Goal: Task Accomplishment & Management: Complete application form

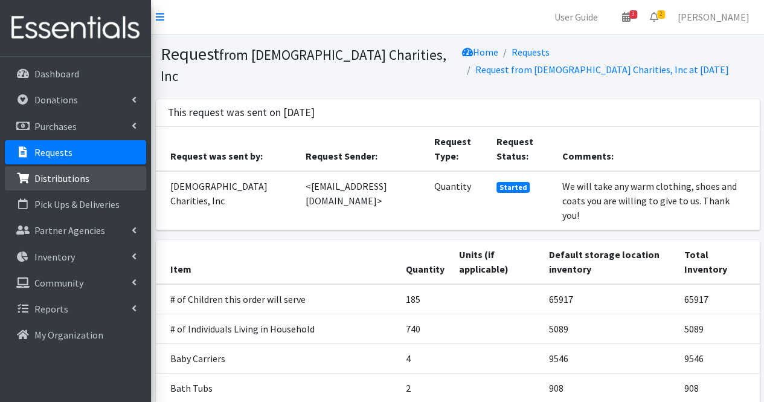
click at [76, 185] on link "Distributions" at bounding box center [75, 178] width 141 height 24
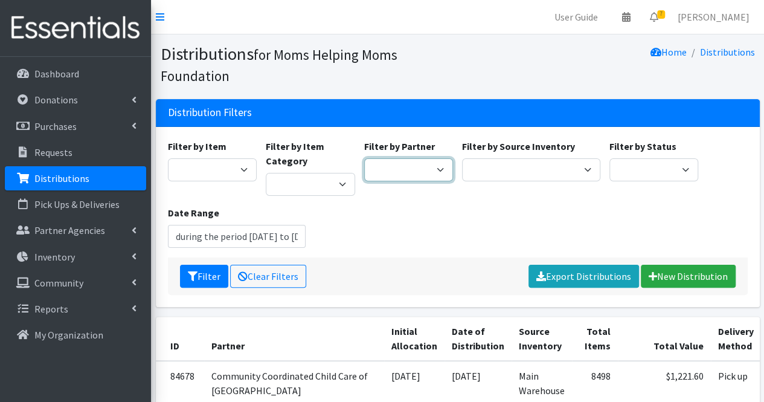
click at [411, 165] on select "Acenda Integrated Health - FSC Acenda Integrated Health - Maternal Health Alter…" at bounding box center [408, 169] width 89 height 23
select select "617"
click at [364, 158] on select "Acenda Integrated Health - FSC Acenda Integrated Health - Maternal Health Alter…" at bounding box center [408, 169] width 89 height 23
click at [216, 271] on button "Filter" at bounding box center [204, 276] width 48 height 23
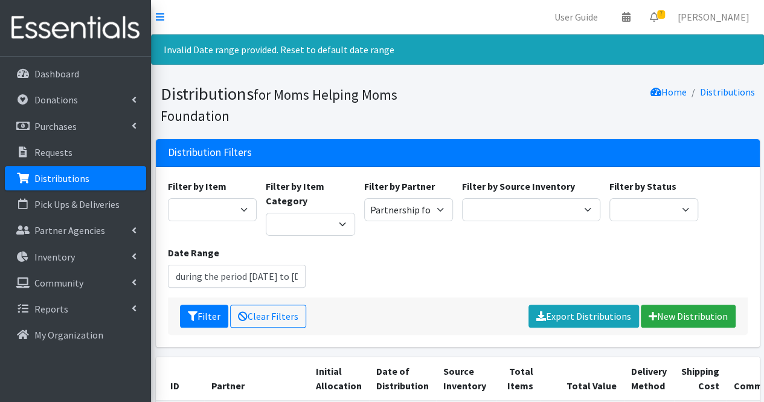
type input "[DATE] - [DATE]"
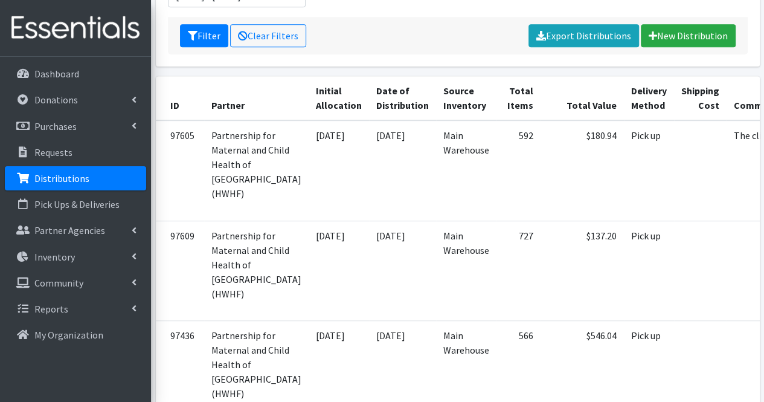
scroll to position [0, 67]
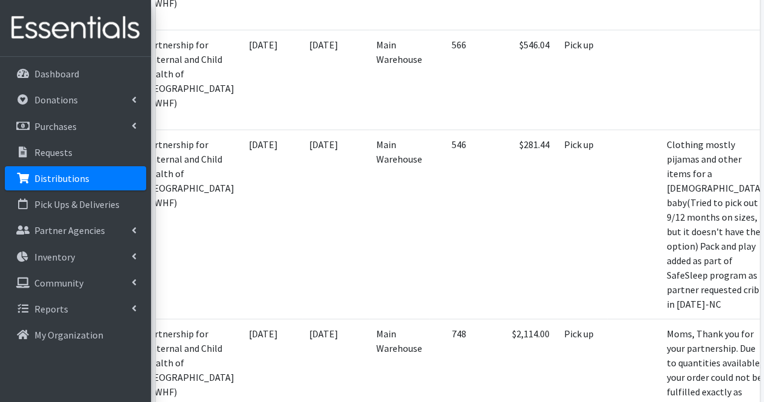
scroll to position [572, 0]
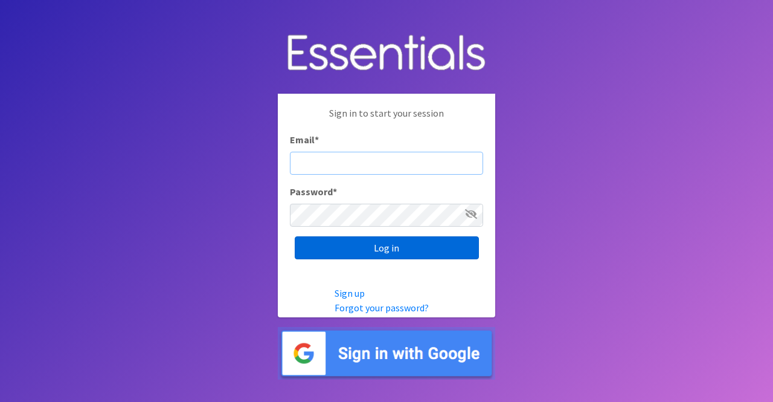
type input "[PERSON_NAME][EMAIL_ADDRESS][DOMAIN_NAME]"
click at [395, 250] on input "Log in" at bounding box center [387, 247] width 184 height 23
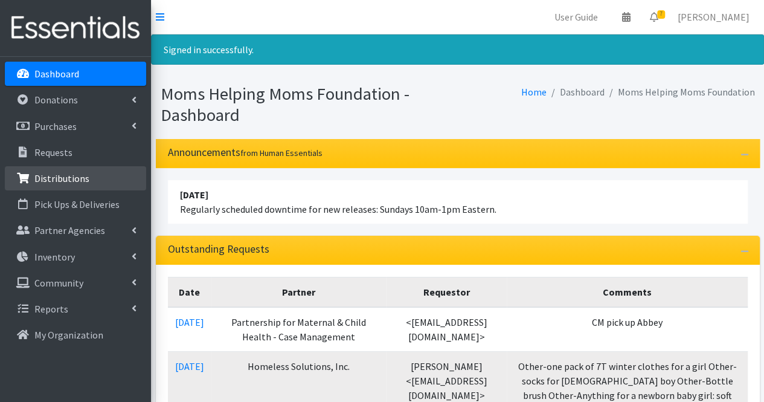
click at [74, 187] on link "Distributions" at bounding box center [75, 178] width 141 height 24
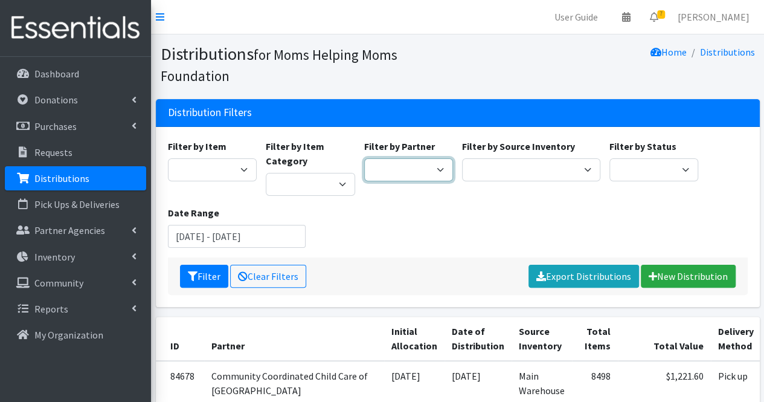
drag, startPoint x: 0, startPoint y: 0, endPoint x: 392, endPoint y: 168, distance: 426.0
click at [392, 168] on select "Acenda Integrated Health - FSC Acenda Integrated Health - Maternal Health Alter…" at bounding box center [408, 169] width 89 height 23
select select "617"
click at [364, 158] on select "Acenda Integrated Health - FSC Acenda Integrated Health - Maternal Health Alter…" at bounding box center [408, 169] width 89 height 23
click at [209, 284] on button "Filter" at bounding box center [204, 276] width 48 height 23
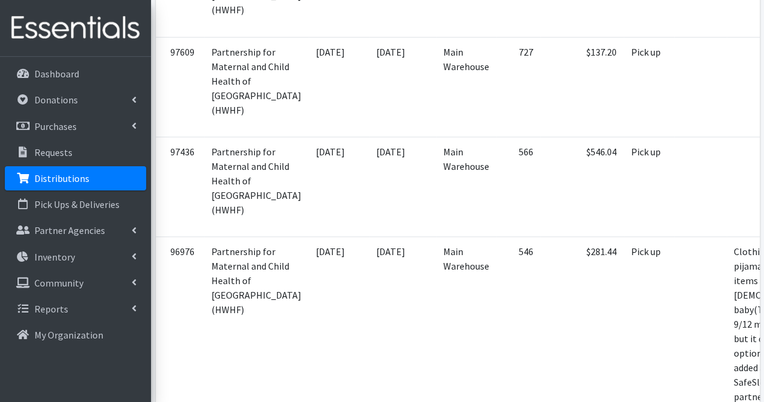
scroll to position [0, 67]
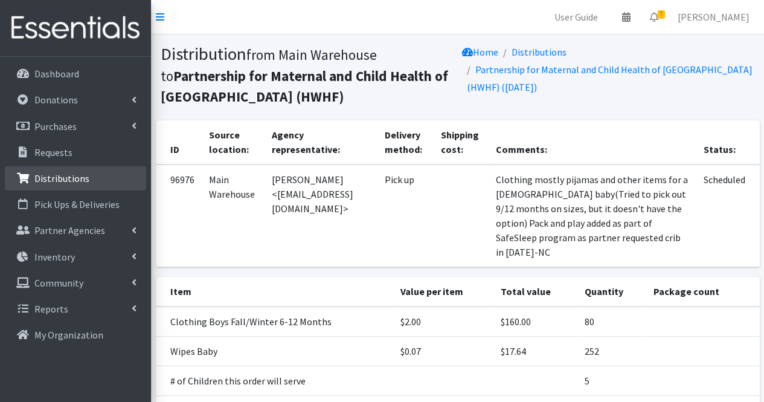
click at [85, 170] on link "Distributions" at bounding box center [75, 178] width 141 height 24
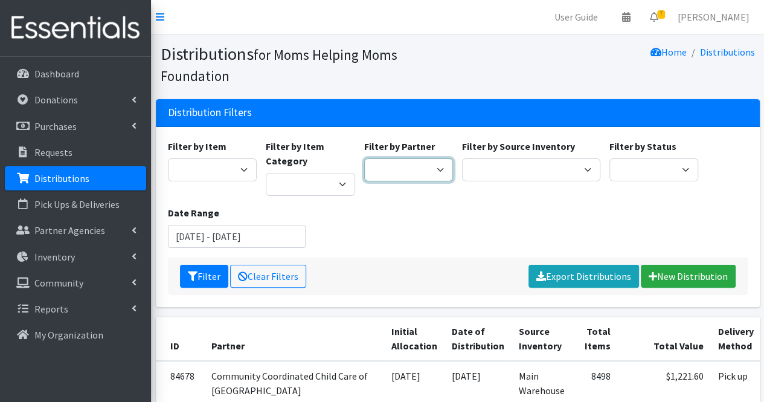
click at [418, 179] on select "Acenda Integrated Health - FSC Acenda Integrated Health - Maternal Health Alter…" at bounding box center [408, 169] width 89 height 23
select select "618"
click at [364, 158] on select "Acenda Integrated Health - FSC Acenda Integrated Health - Maternal Health Alter…" at bounding box center [408, 169] width 89 height 23
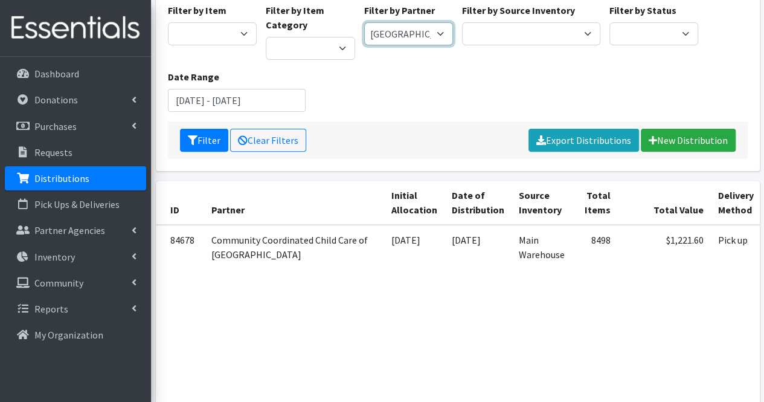
scroll to position [137, 0]
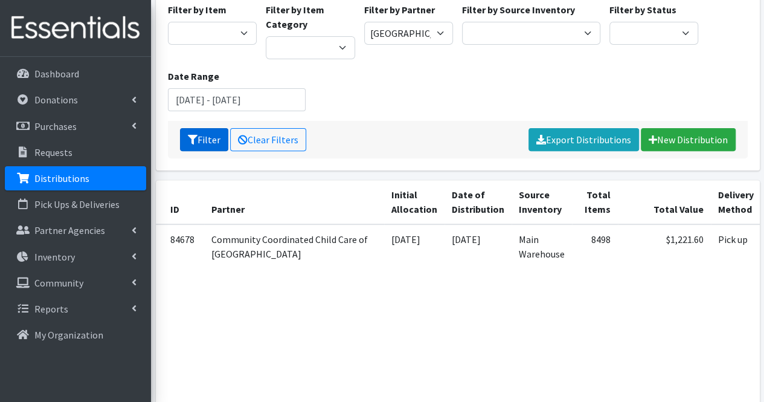
click at [214, 135] on button "Filter" at bounding box center [204, 139] width 48 height 23
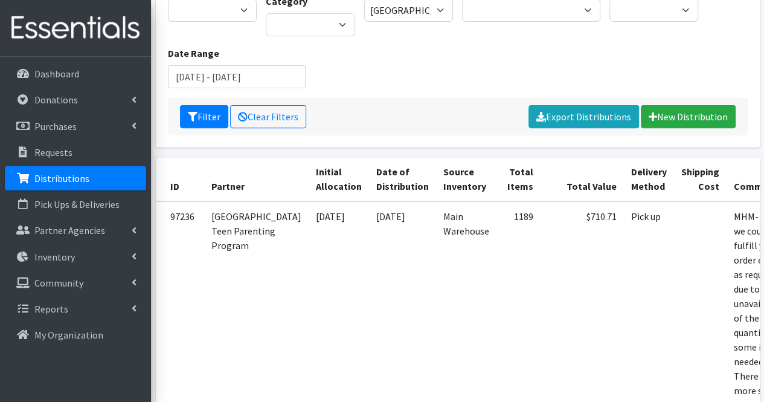
scroll to position [0, 65]
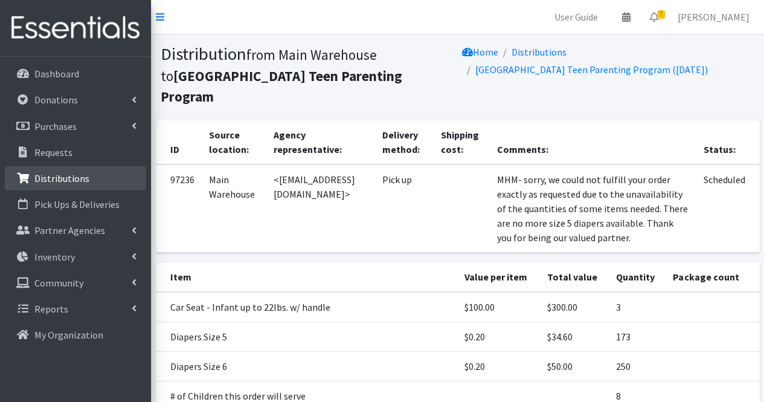
click at [74, 176] on p "Distributions" at bounding box center [61, 178] width 55 height 12
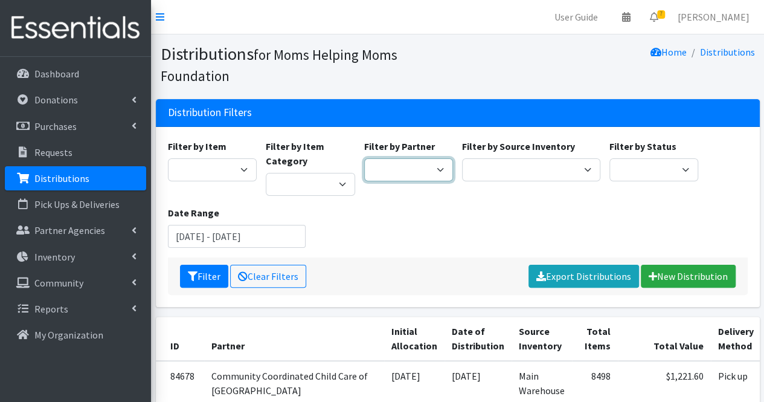
click at [394, 167] on select "Acenda Integrated Health - FSC Acenda Integrated Health - Maternal Health Alter…" at bounding box center [408, 169] width 89 height 23
click at [364, 158] on select "Acenda Integrated Health - FSC Acenda Integrated Health - Maternal Health Alter…" at bounding box center [408, 169] width 89 height 23
click at [394, 167] on select "Acenda Integrated Health - FSC Acenda Integrated Health - Maternal Health Alter…" at bounding box center [408, 169] width 89 height 23
select select "2867"
click at [364, 158] on select "Acenda Integrated Health - FSC Acenda Integrated Health - Maternal Health Alter…" at bounding box center [408, 169] width 89 height 23
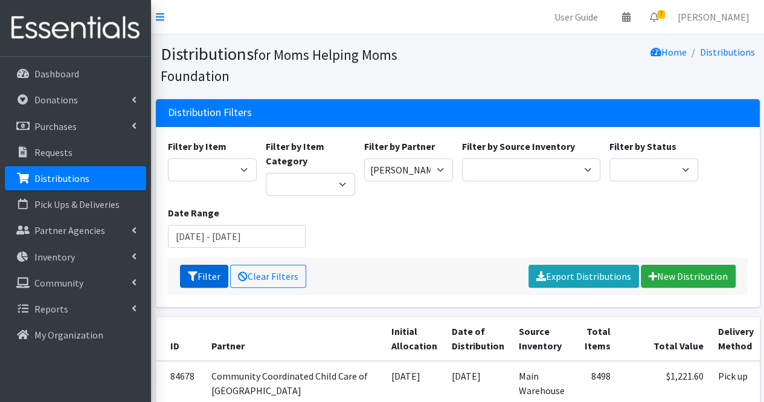
click at [201, 277] on button "Filter" at bounding box center [204, 276] width 48 height 23
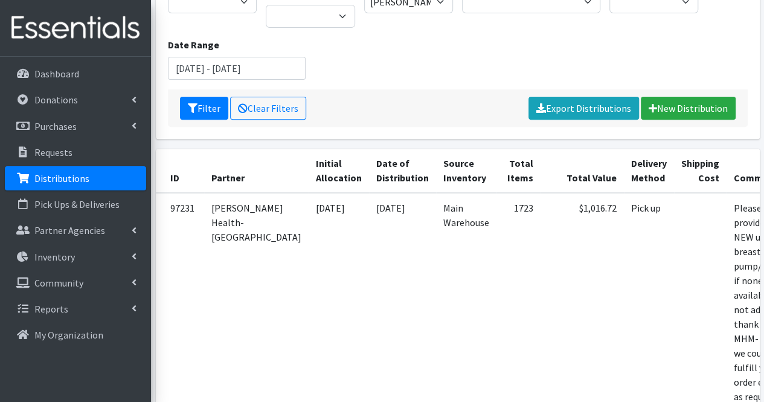
scroll to position [0, 69]
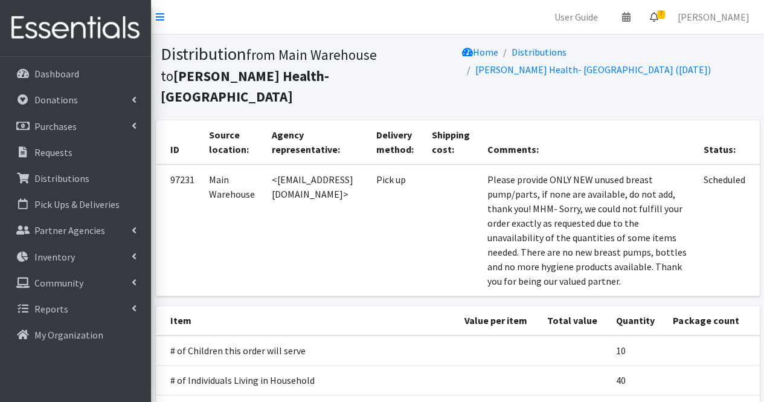
click at [665, 14] on span "7" at bounding box center [661, 14] width 8 height 8
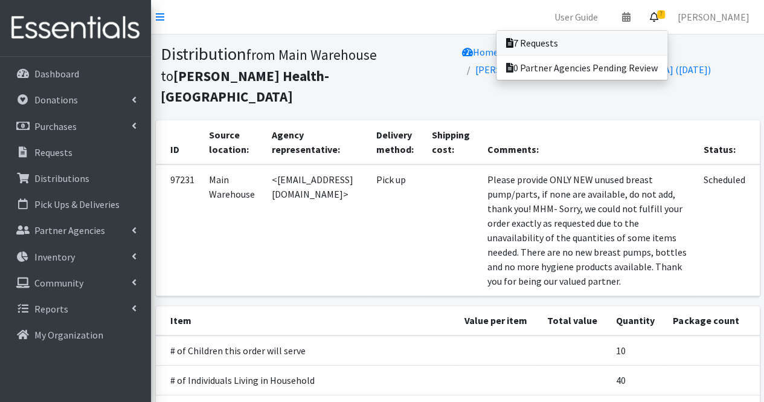
click at [660, 54] on link "7 Requests" at bounding box center [582, 43] width 171 height 24
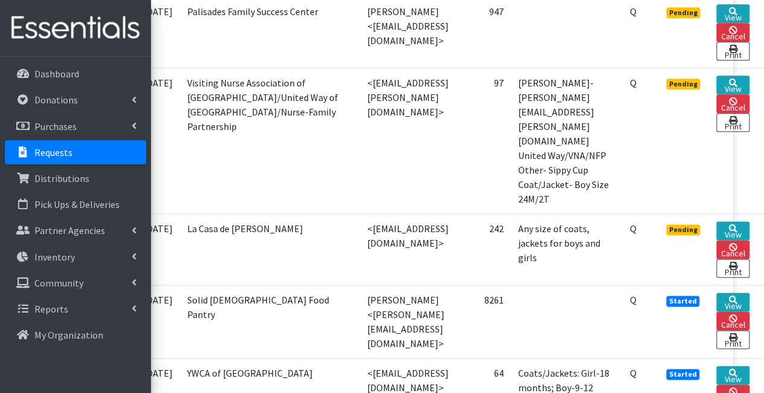
scroll to position [705, 100]
click at [734, 224] on icon at bounding box center [733, 228] width 8 height 8
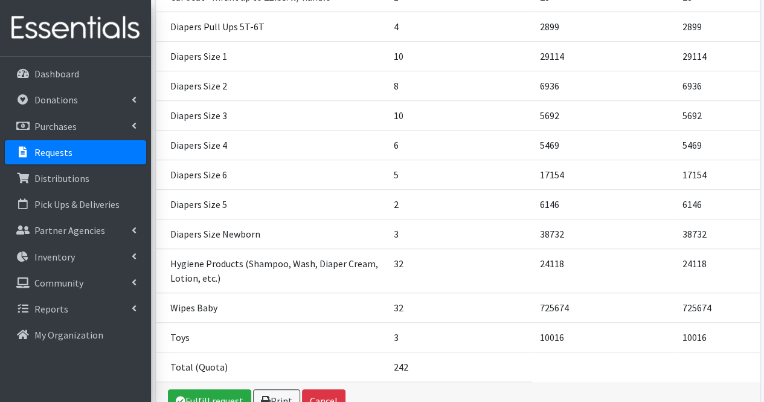
scroll to position [400, 0]
click at [228, 389] on link "Fulfill request" at bounding box center [209, 400] width 83 height 23
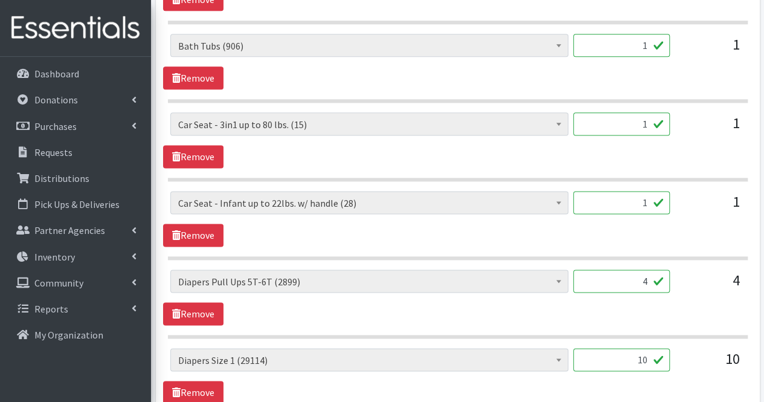
scroll to position [730, 0]
click at [654, 279] on input "4" at bounding box center [621, 280] width 97 height 23
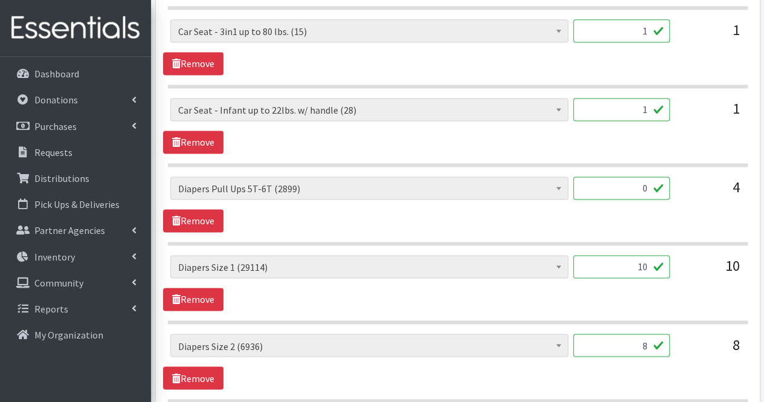
scroll to position [823, 0]
type input "0"
click at [636, 265] on input "10" at bounding box center [621, 265] width 97 height 23
type input "1"
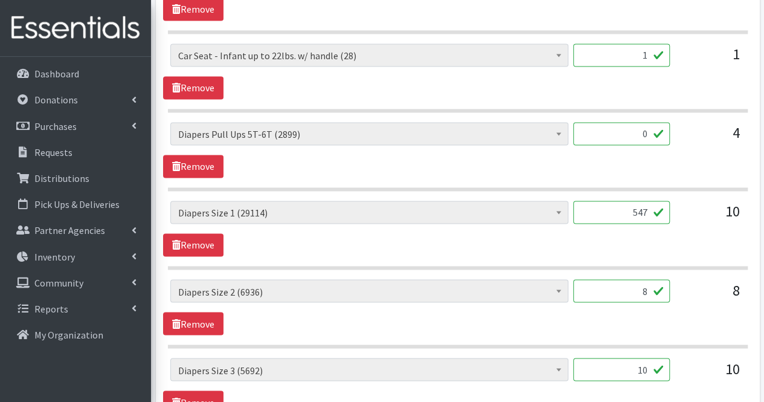
scroll to position [877, 0]
type input "547"
click at [631, 287] on input "8" at bounding box center [621, 290] width 97 height 23
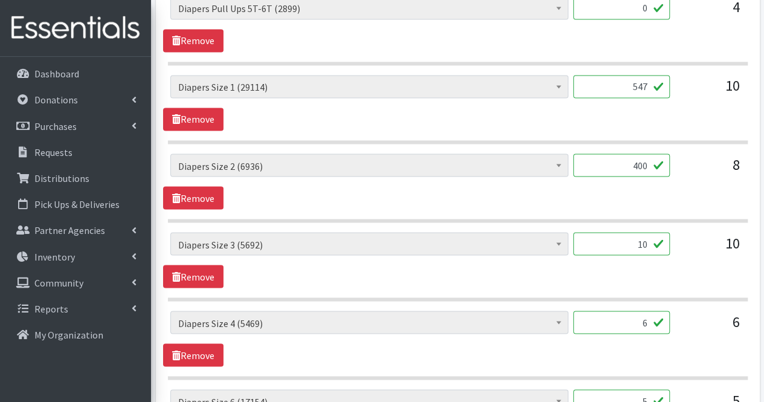
scroll to position [1003, 0]
type input "400"
click at [641, 239] on input "10" at bounding box center [621, 242] width 97 height 23
type input "500"
click at [625, 322] on input "6" at bounding box center [621, 321] width 97 height 23
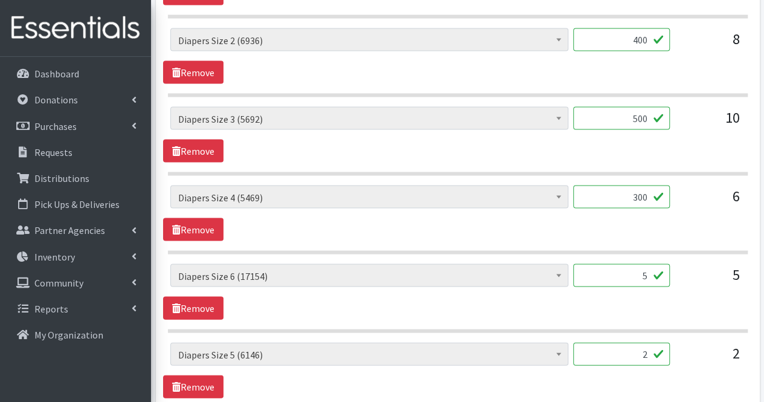
scroll to position [1132, 0]
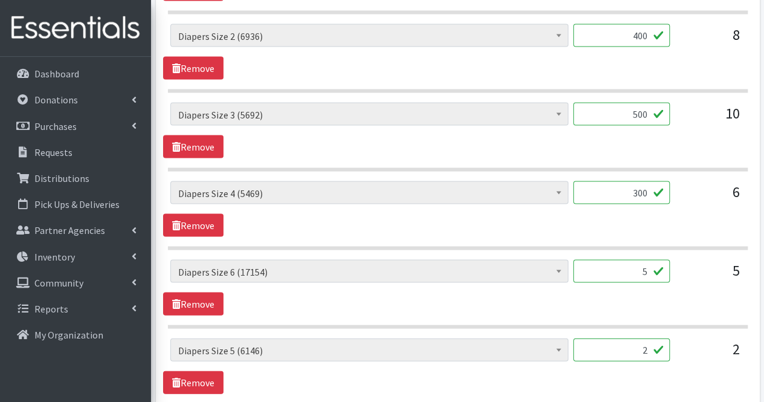
type input "300"
click at [626, 261] on input "5" at bounding box center [621, 270] width 97 height 23
type input "254"
click at [633, 349] on input "2" at bounding box center [621, 349] width 97 height 23
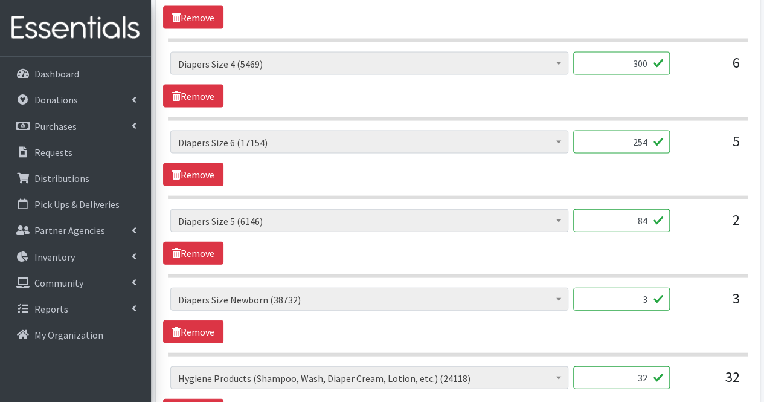
scroll to position [1270, 0]
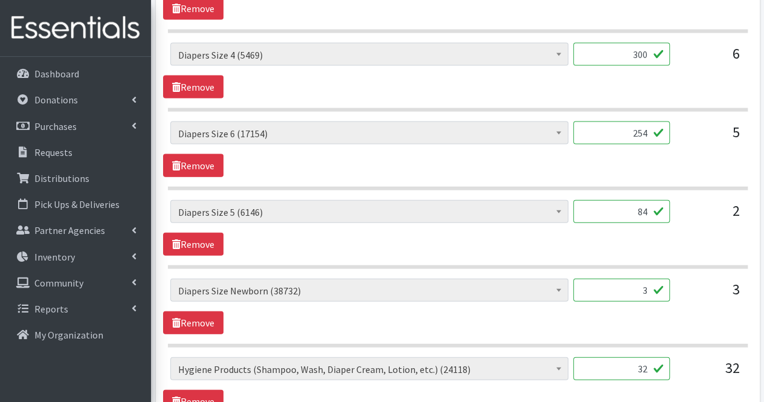
type input "84"
click at [633, 285] on input "3" at bounding box center [621, 290] width 97 height 23
type input "180"
click at [616, 363] on input "32" at bounding box center [621, 368] width 97 height 23
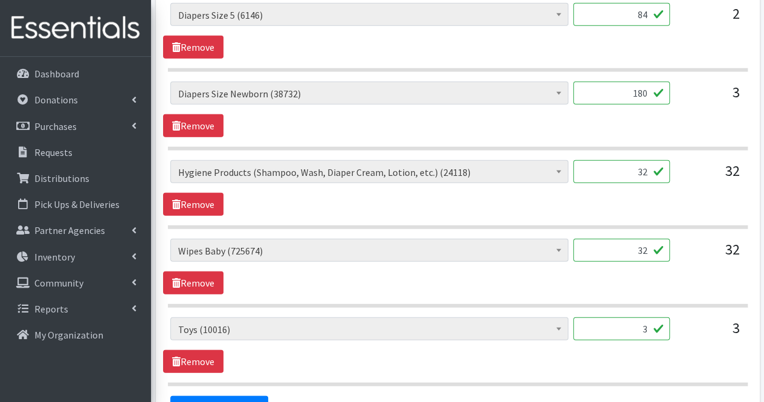
scroll to position [1471, 0]
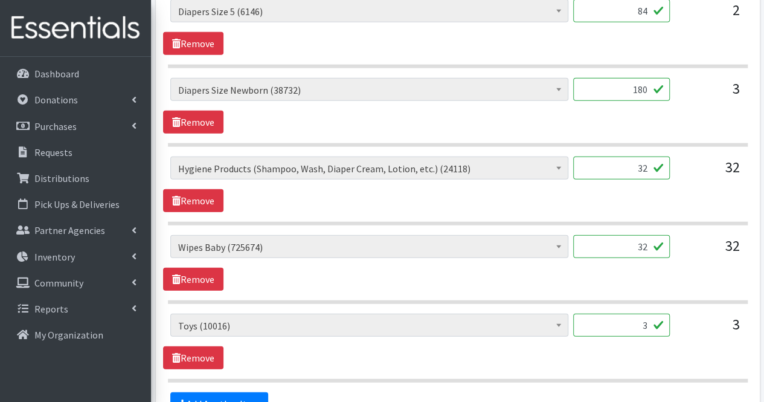
click at [653, 239] on input "32" at bounding box center [621, 246] width 97 height 23
type input "3"
type input "2464"
click at [630, 156] on input "32" at bounding box center [621, 167] width 97 height 23
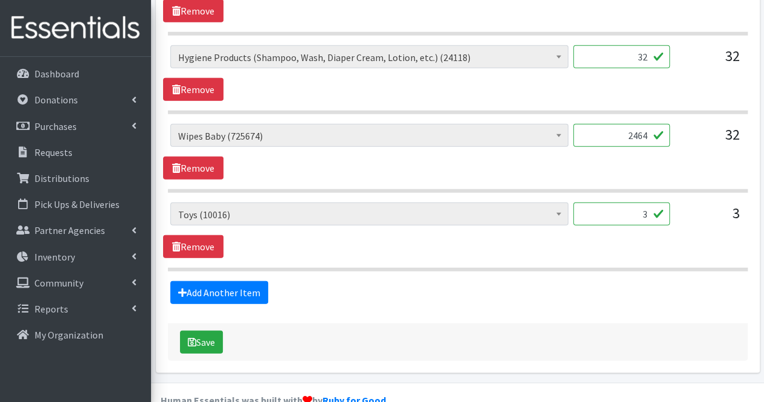
scroll to position [1596, 0]
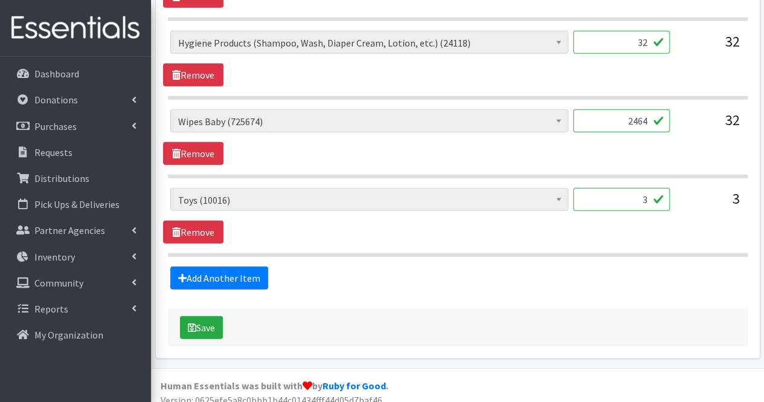
click at [650, 194] on input "3" at bounding box center [621, 199] width 97 height 23
type input "0"
click at [219, 269] on link "Add Another Item" at bounding box center [219, 277] width 98 height 23
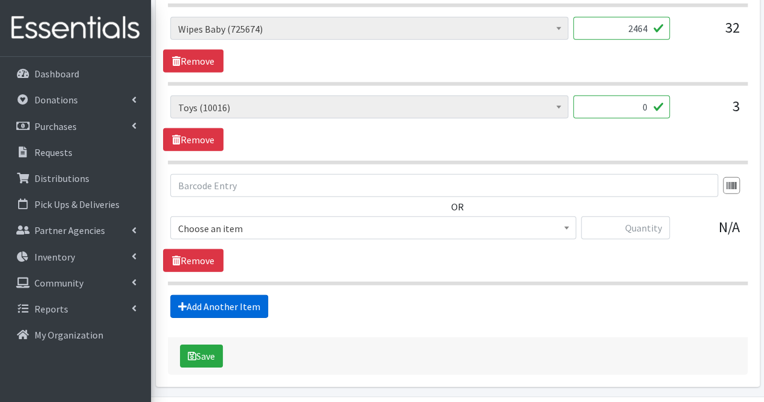
scroll to position [1717, 0]
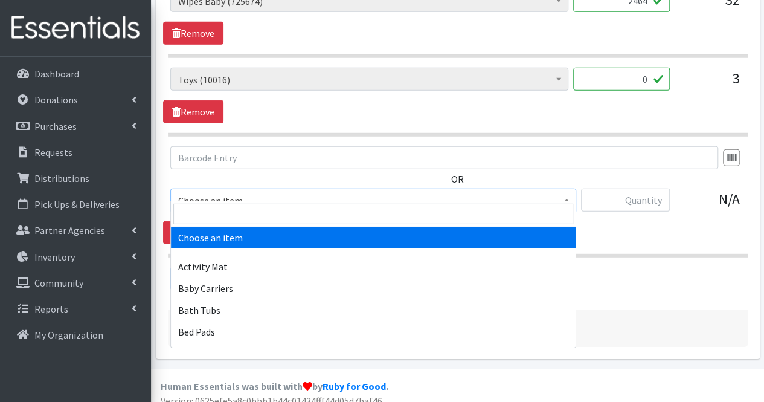
click at [231, 192] on span "Choose an item" at bounding box center [373, 200] width 390 height 17
click at [230, 210] on input "search" at bounding box center [373, 214] width 400 height 21
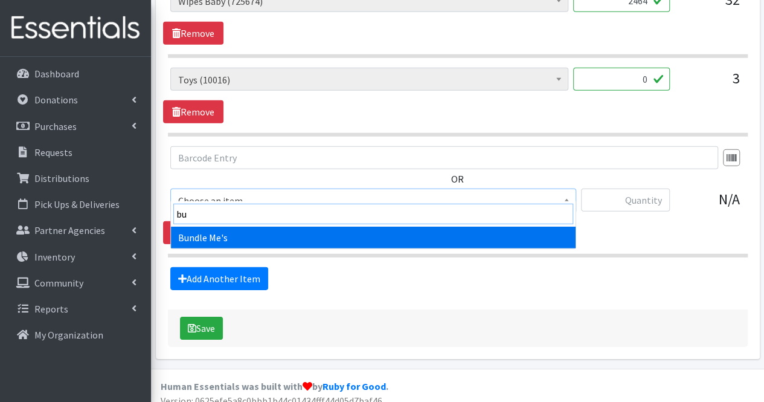
type input "bu"
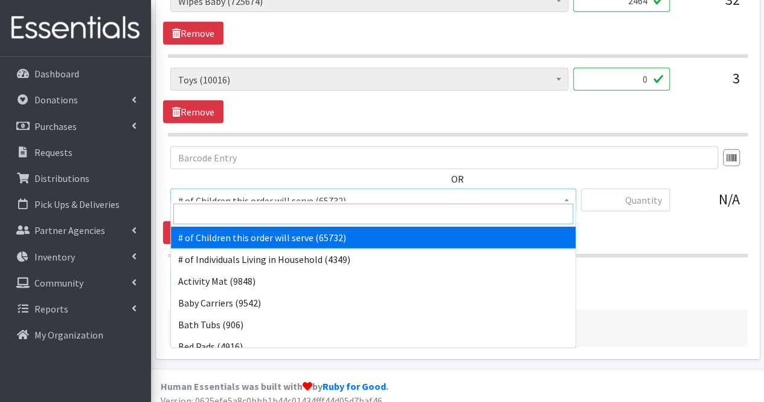
click at [230, 210] on input "search" at bounding box center [373, 214] width 400 height 21
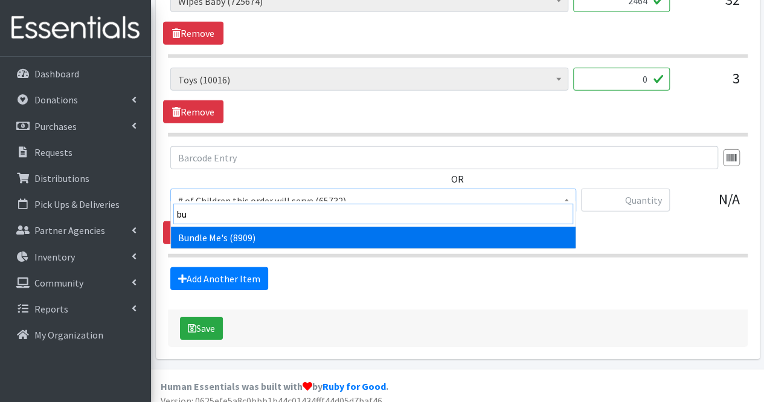
type input "bun"
select select "1938"
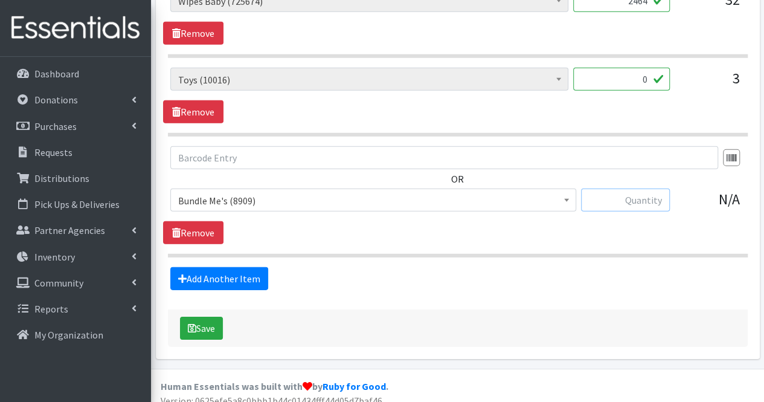
click at [650, 189] on input "text" at bounding box center [625, 200] width 89 height 23
type input "2"
click at [210, 267] on link "Add Another Item" at bounding box center [219, 278] width 98 height 23
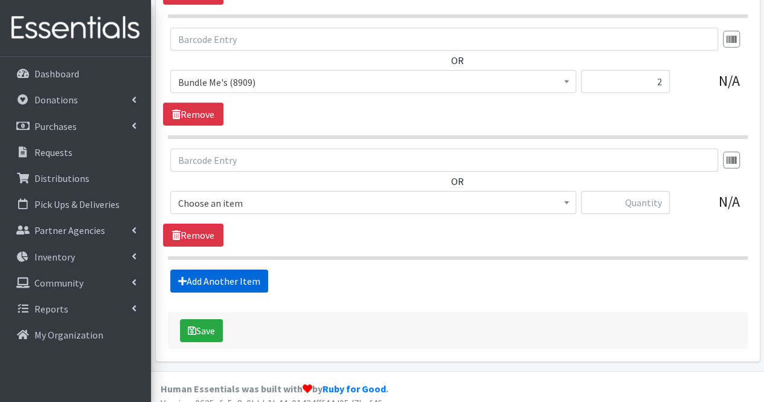
scroll to position [1837, 0]
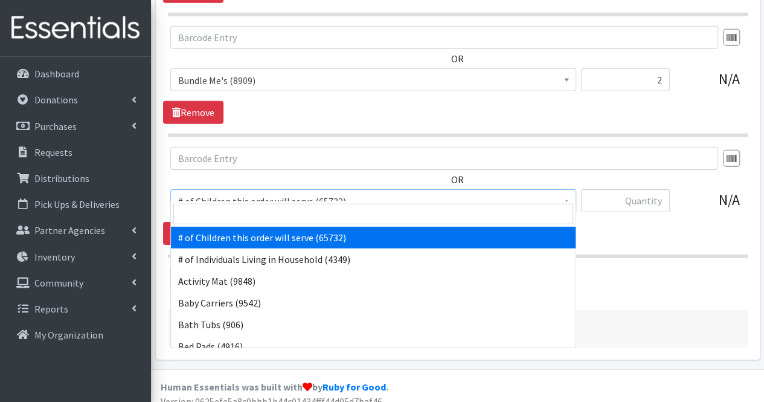
click at [211, 193] on span "# of Children this order will serve (65732)" at bounding box center [373, 201] width 390 height 17
click at [211, 207] on input "search" at bounding box center [373, 214] width 400 height 21
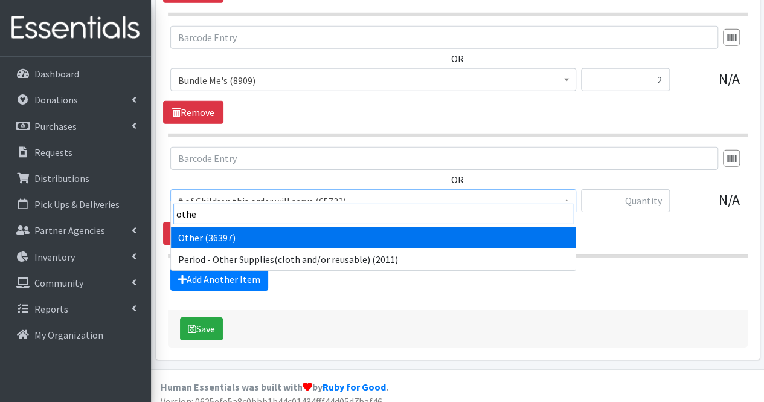
type input "other"
select select "316"
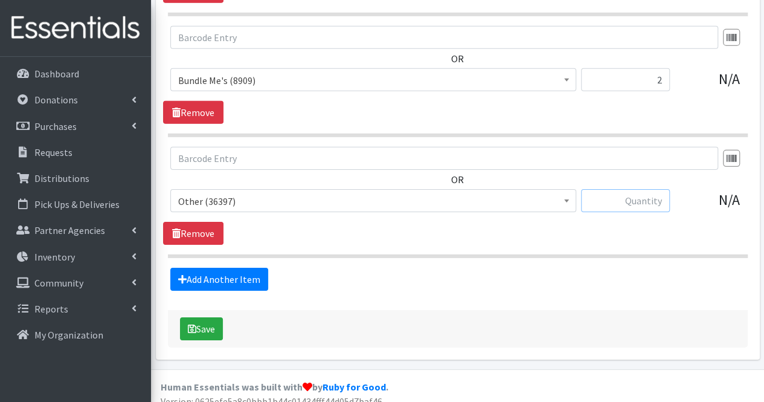
click at [659, 189] on input "text" at bounding box center [625, 200] width 89 height 23
type input "2"
click at [262, 268] on link "Add Another Item" at bounding box center [219, 279] width 98 height 23
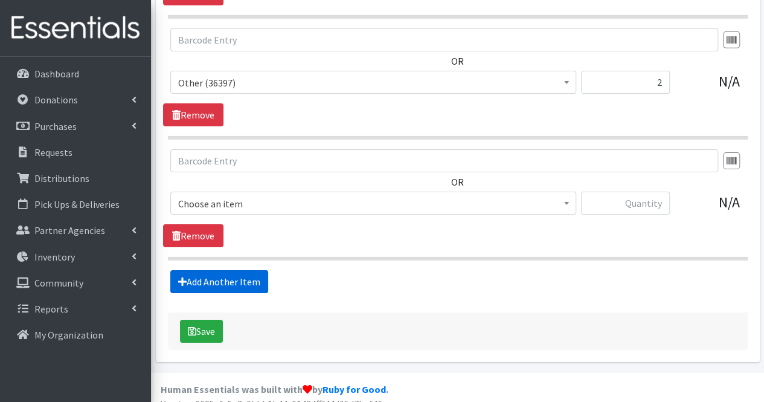
scroll to position [1957, 0]
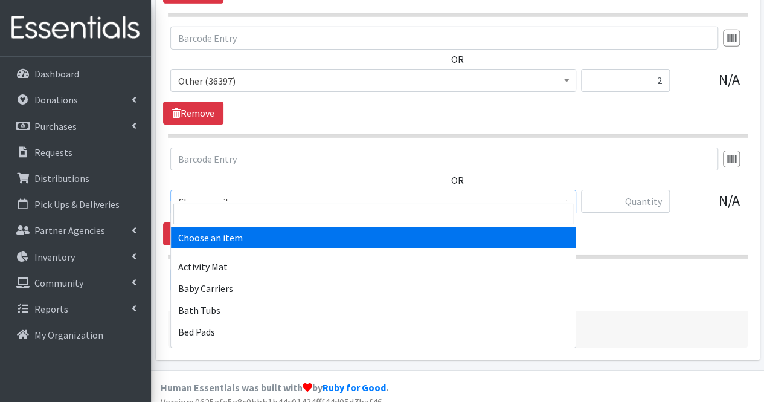
click at [252, 190] on span "Choose an item" at bounding box center [373, 201] width 406 height 23
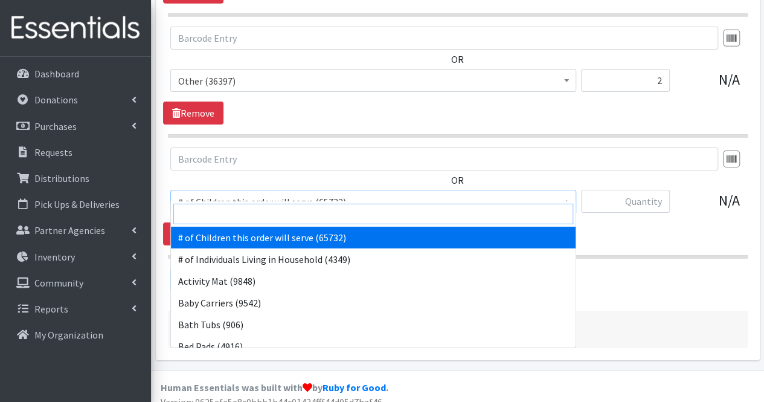
click at [239, 219] on input "search" at bounding box center [373, 214] width 400 height 21
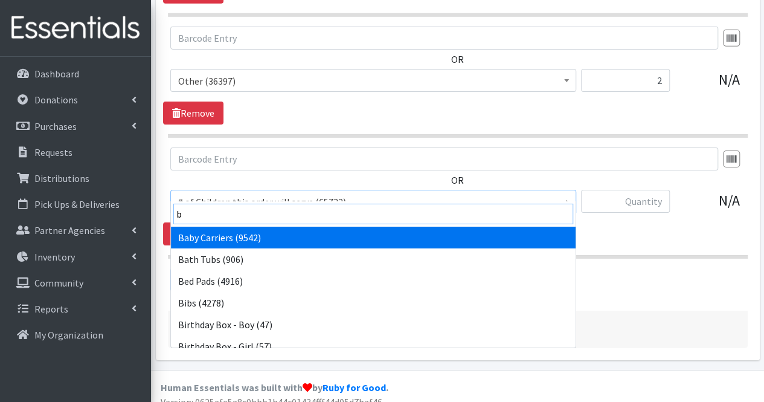
type input "b"
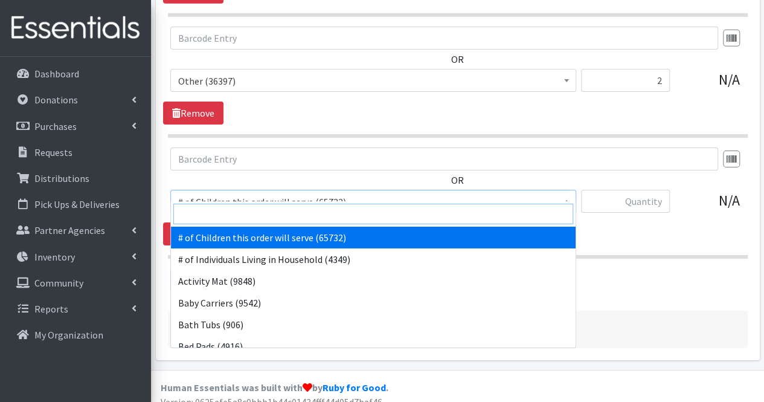
click at [239, 219] on input "search" at bounding box center [373, 214] width 400 height 21
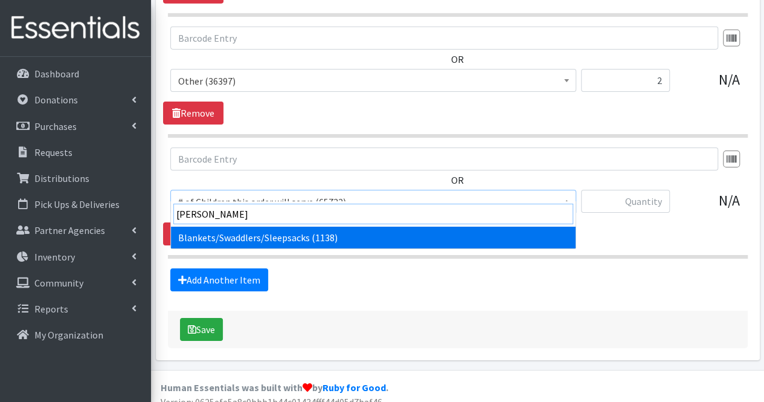
type input "blank"
select select "1933"
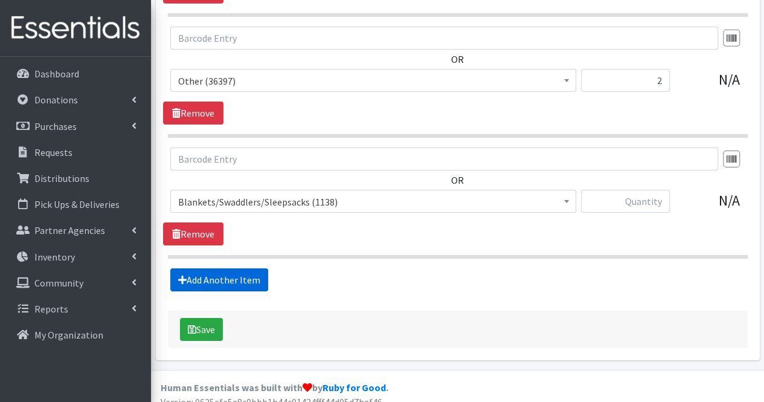
click at [210, 268] on link "Add Another Item" at bounding box center [219, 279] width 98 height 23
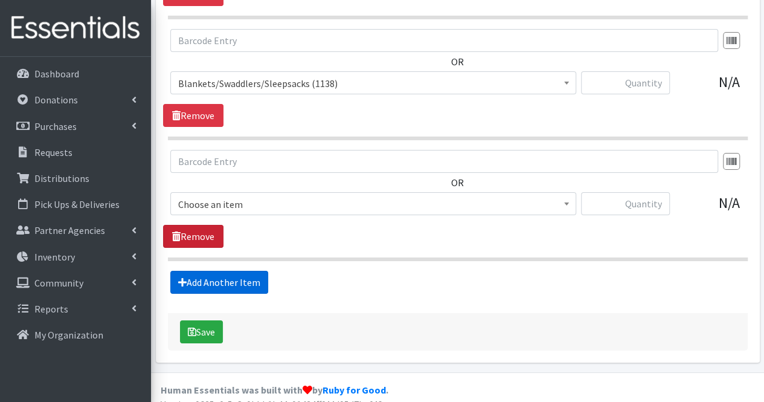
scroll to position [2077, 0]
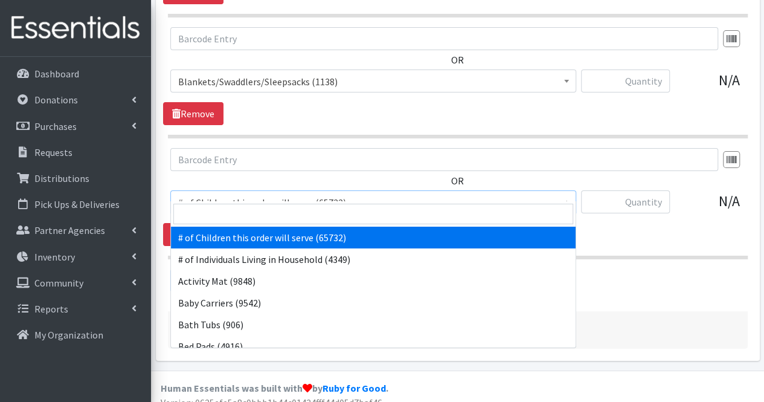
click at [214, 194] on span "# of Children this order will serve (65732)" at bounding box center [373, 202] width 390 height 17
click at [213, 211] on input "search" at bounding box center [373, 214] width 400 height 21
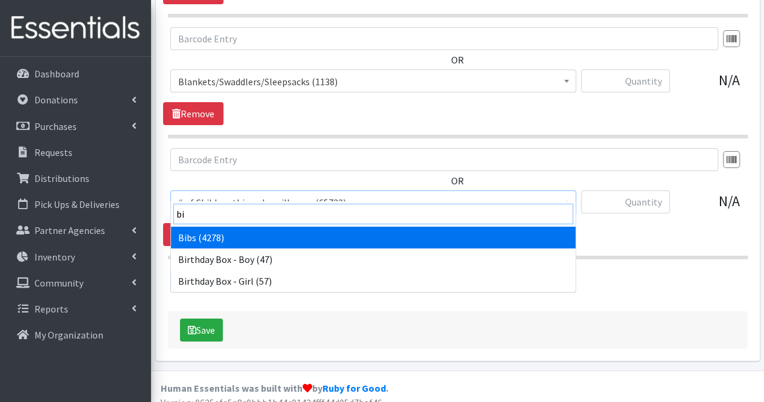
type input "bib"
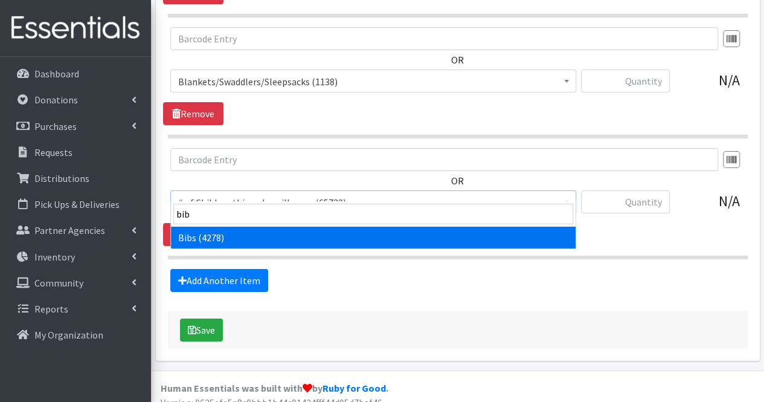
select select "293"
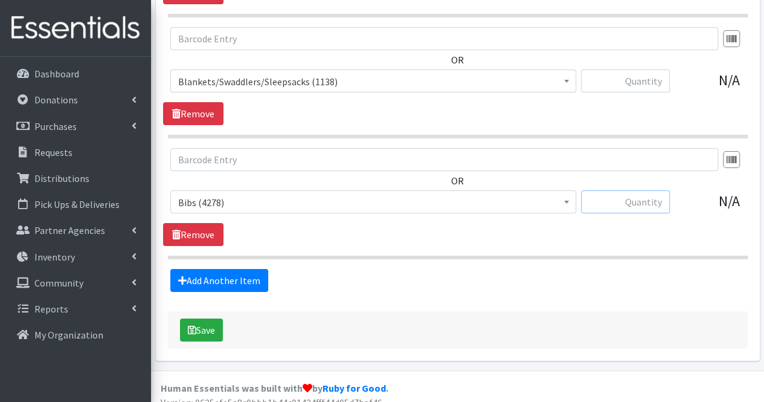
click at [639, 198] on input "text" at bounding box center [625, 201] width 89 height 23
type input "10"
click at [660, 69] on input "text" at bounding box center [625, 80] width 89 height 23
type input "10"
click at [222, 269] on link "Add Another Item" at bounding box center [219, 280] width 98 height 23
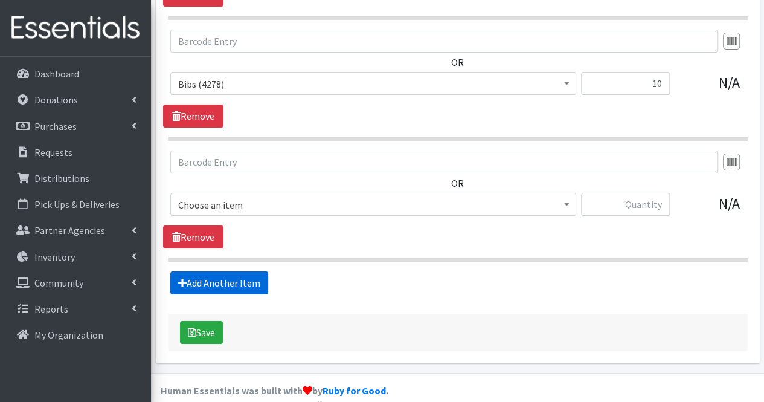
scroll to position [2198, 0]
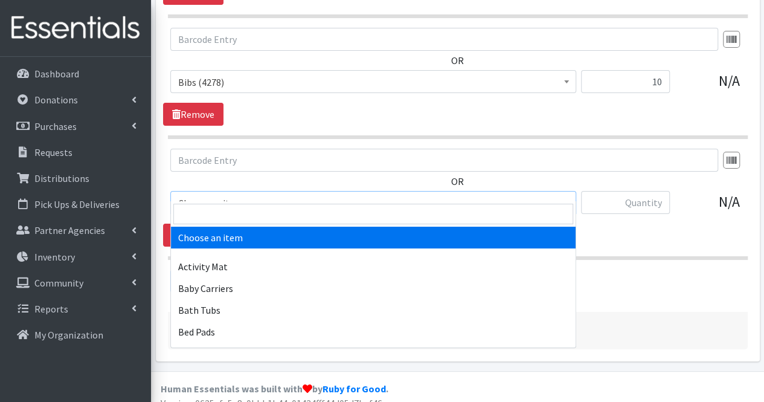
click at [224, 195] on span "Choose an item" at bounding box center [373, 203] width 390 height 17
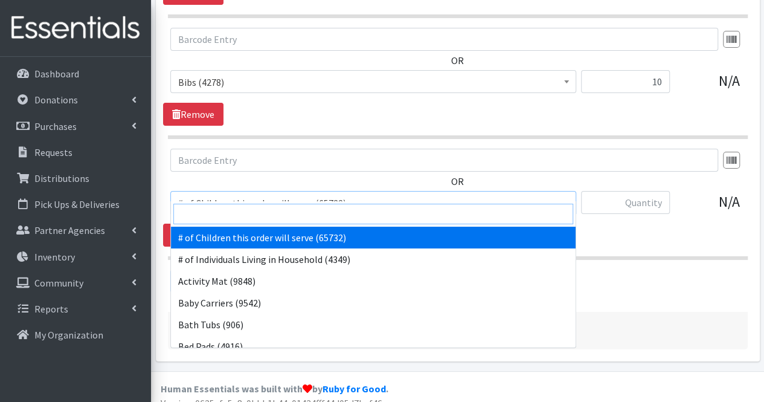
click at [218, 210] on input "search" at bounding box center [373, 214] width 400 height 21
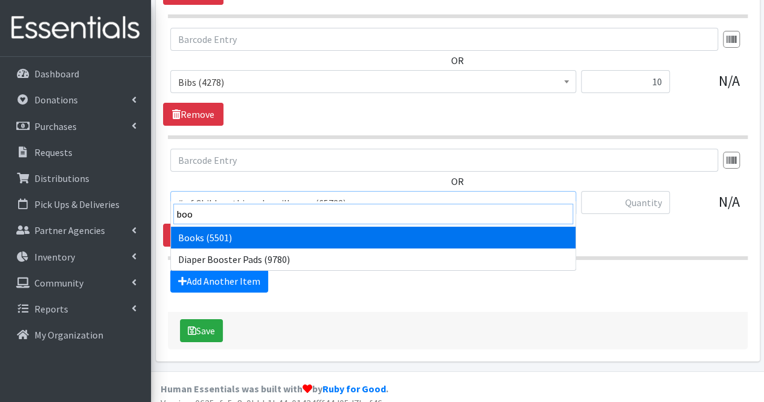
type input "book"
select select "1947"
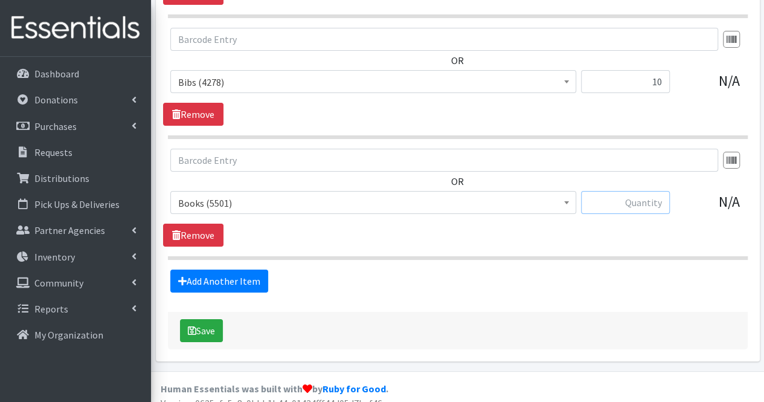
click at [651, 199] on input "text" at bounding box center [625, 202] width 89 height 23
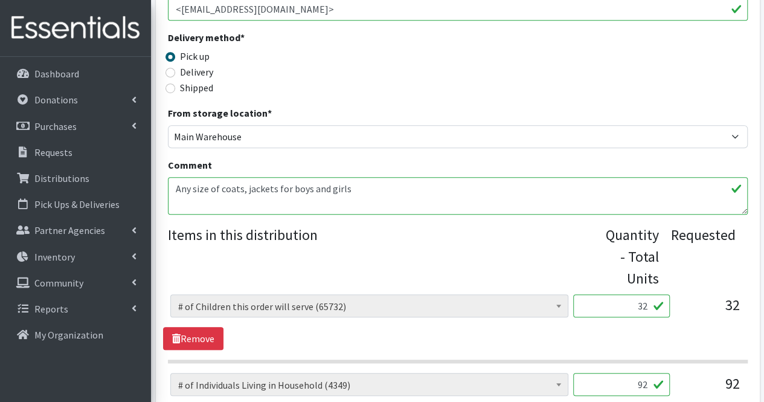
scroll to position [322, 0]
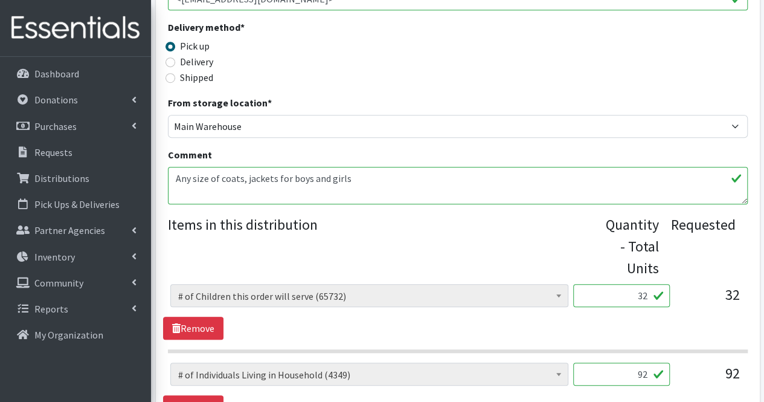
type input "40"
click at [405, 188] on textarea "Any size of coats, jackets for boys and girls" at bounding box center [458, 185] width 580 height 37
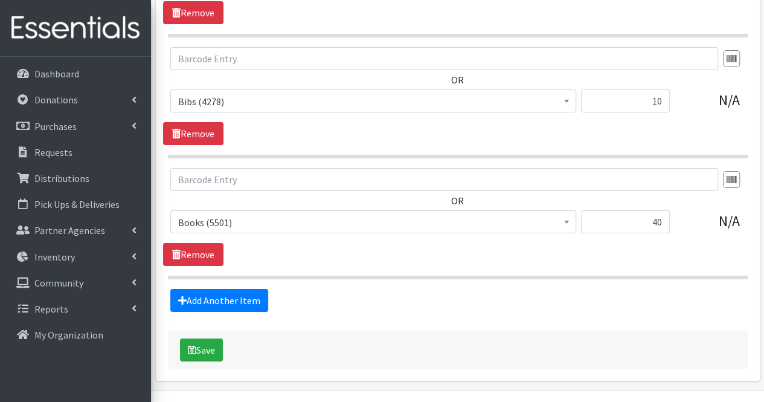
scroll to position [2198, 0]
